Goal: Find contact information

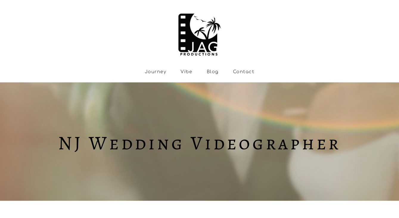
click at [245, 69] on div "Journey Vibe Blog Contact" at bounding box center [199, 41] width 191 height 66
click at [245, 72] on link "Contact" at bounding box center [243, 71] width 21 height 5
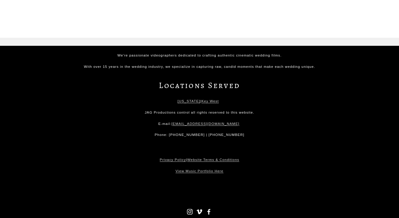
scroll to position [1033, 0]
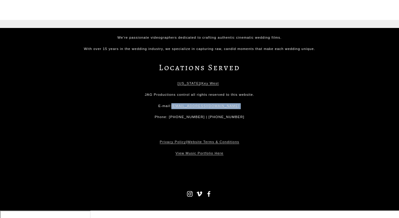
drag, startPoint x: 245, startPoint y: 112, endPoint x: 174, endPoint y: 113, distance: 71.5
click at [174, 109] on p "E-mail: jagproductions.cinema@gmail.com" at bounding box center [199, 106] width 254 height 6
copy p "[EMAIL_ADDRESS][DOMAIN_NAME]"
